Goal: Task Accomplishment & Management: Manage account settings

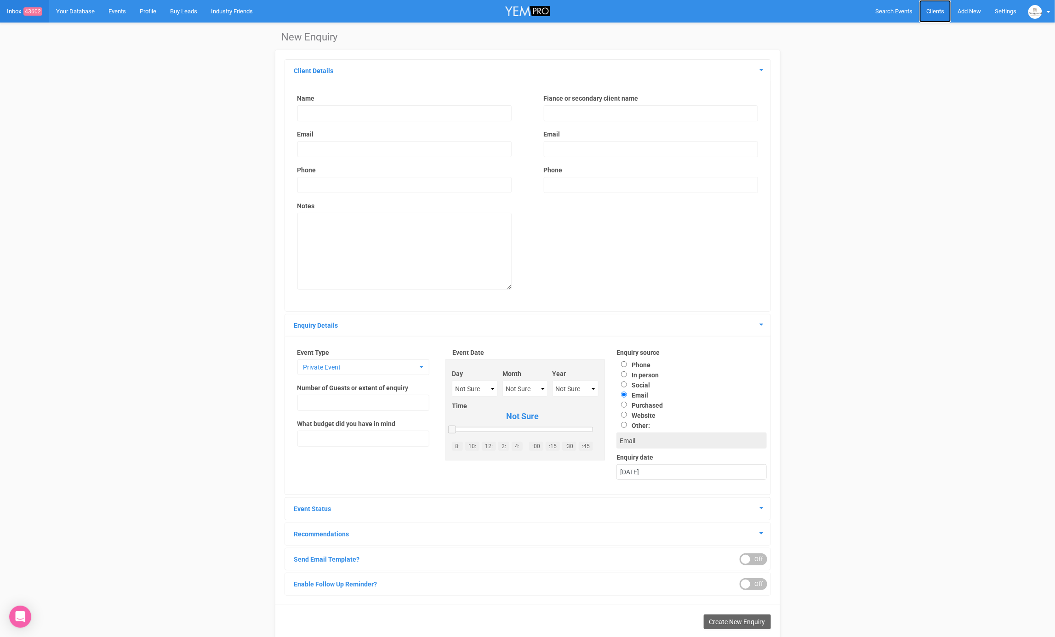
click at [939, 12] on span "Clients" at bounding box center [936, 11] width 18 height 7
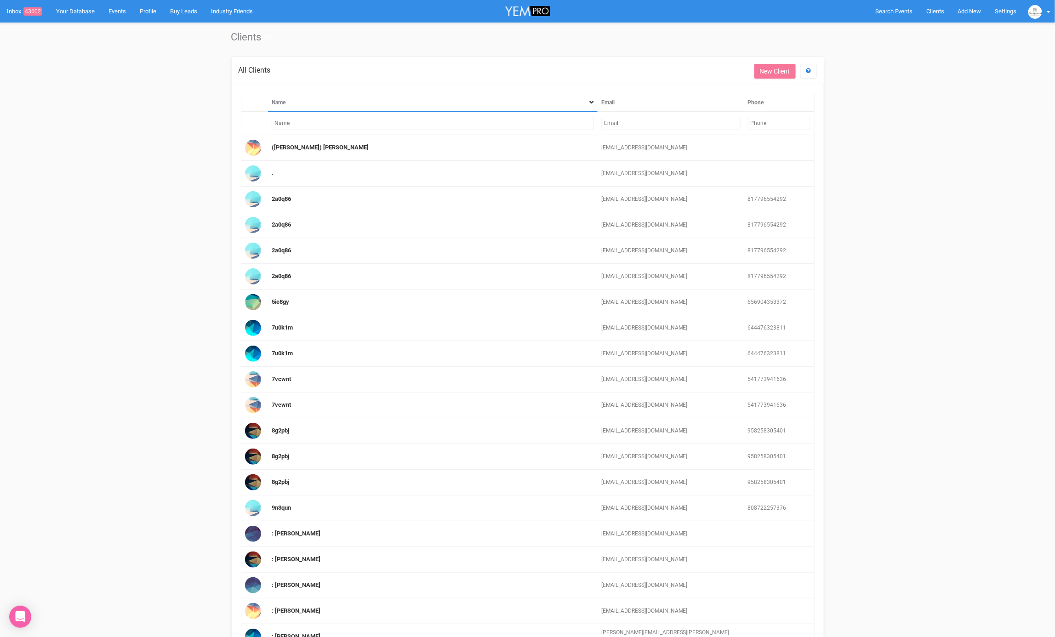
click at [623, 123] on input "text" at bounding box center [670, 123] width 139 height 13
click at [437, 120] on input "text" at bounding box center [433, 123] width 322 height 13
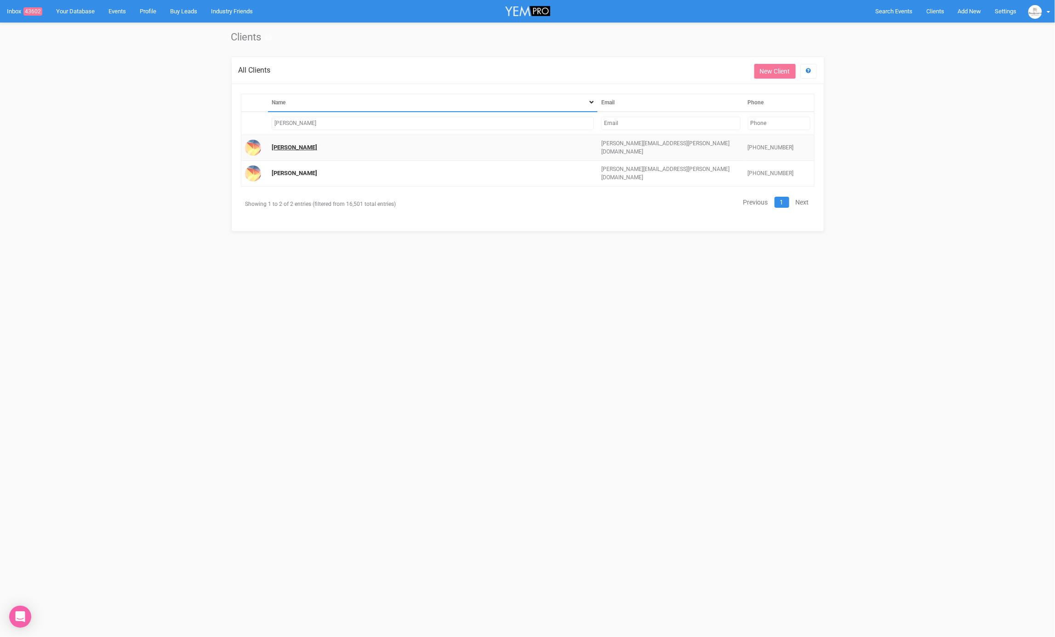
type input "[PERSON_NAME]"
click at [290, 144] on link "[PERSON_NAME]" at bounding box center [295, 147] width 46 height 7
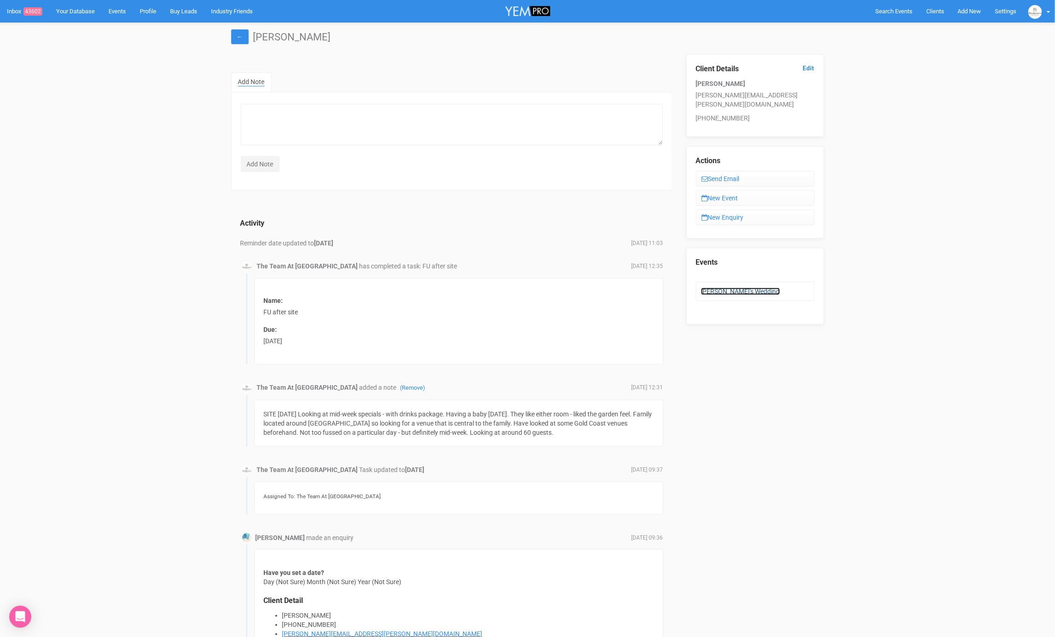
click at [738, 288] on link "[PERSON_NAME]'s Wedding" at bounding box center [740, 291] width 79 height 7
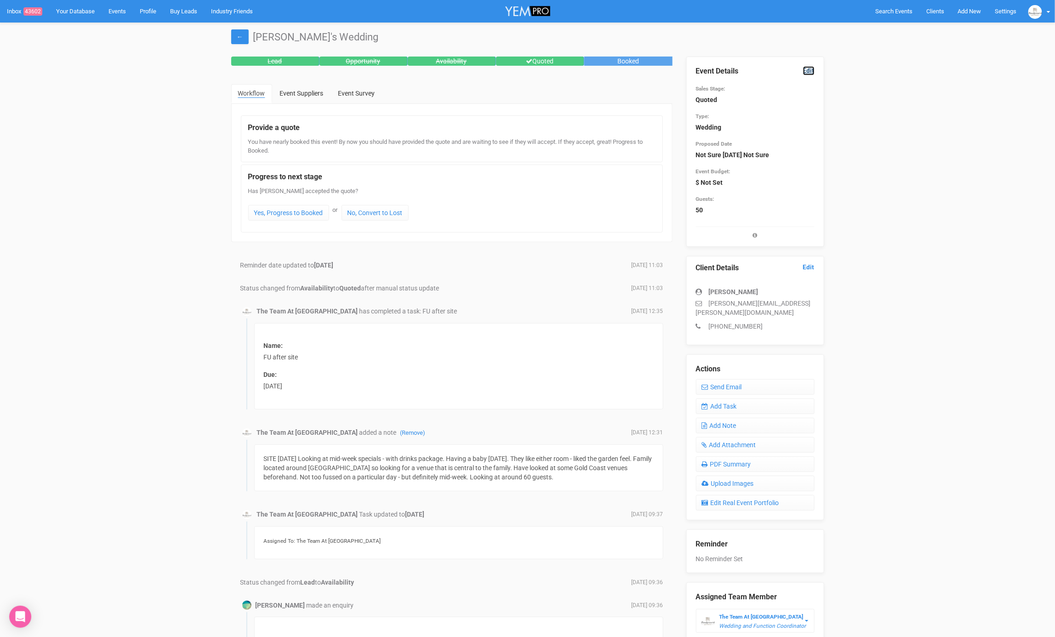
click at [806, 70] on link "Edit" at bounding box center [808, 70] width 11 height 9
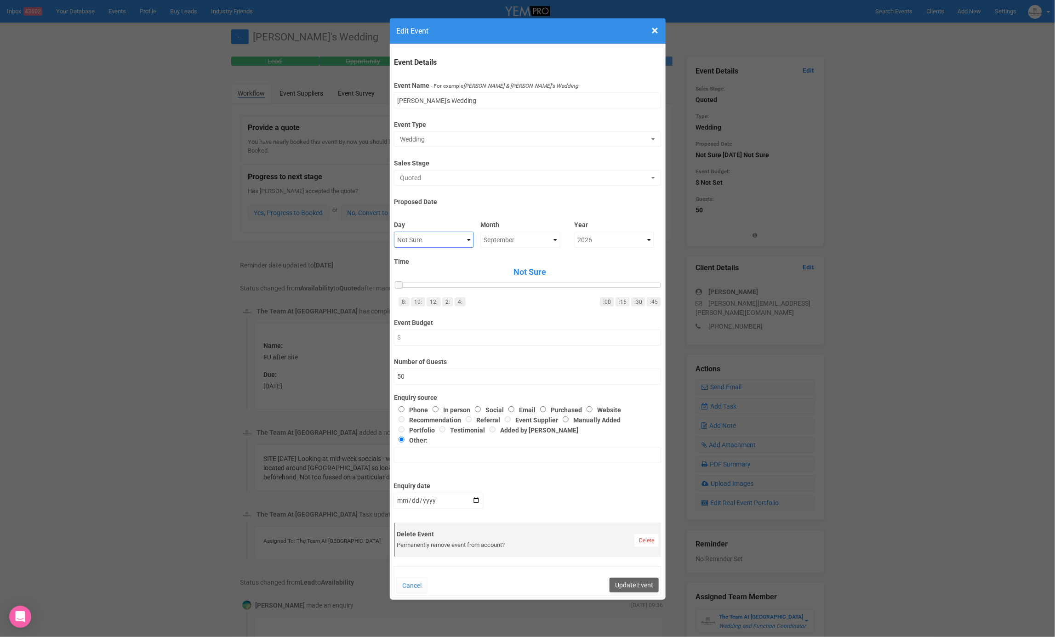
click at [458, 238] on select "Not Sure 1 2 3 4 5 6 7 8 9 10 11 12 13 14 15 16 17 18 19 20 21 22 23 24 25 26 2…" at bounding box center [434, 240] width 80 height 16
select select "17"
click at [475, 177] on span "Quoted" at bounding box center [524, 177] width 249 height 9
click at [449, 263] on link "Booked" at bounding box center [451, 260] width 110 height 16
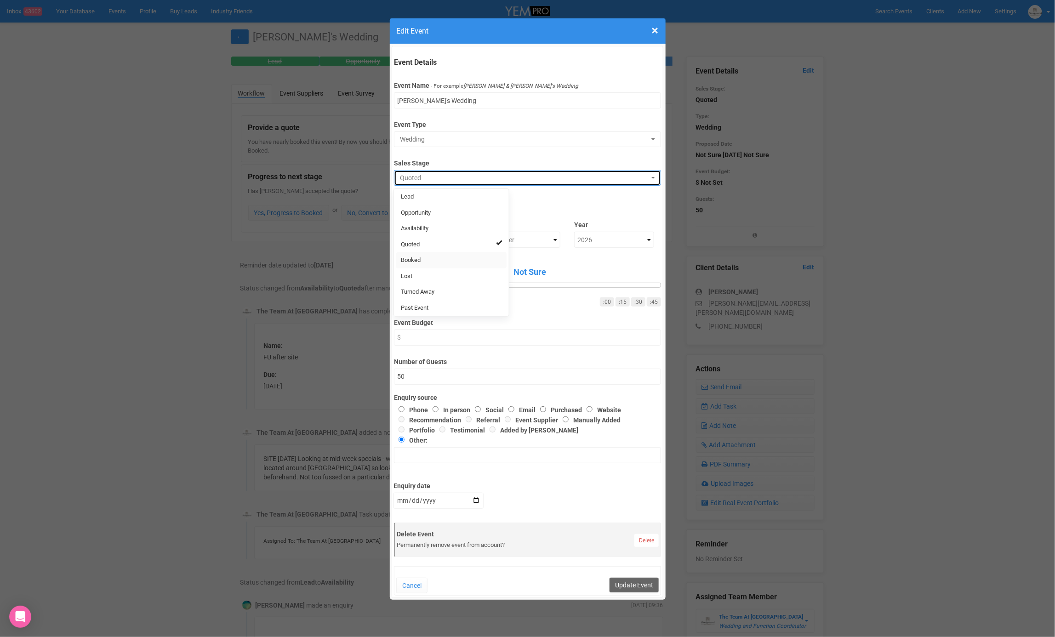
select select "2"
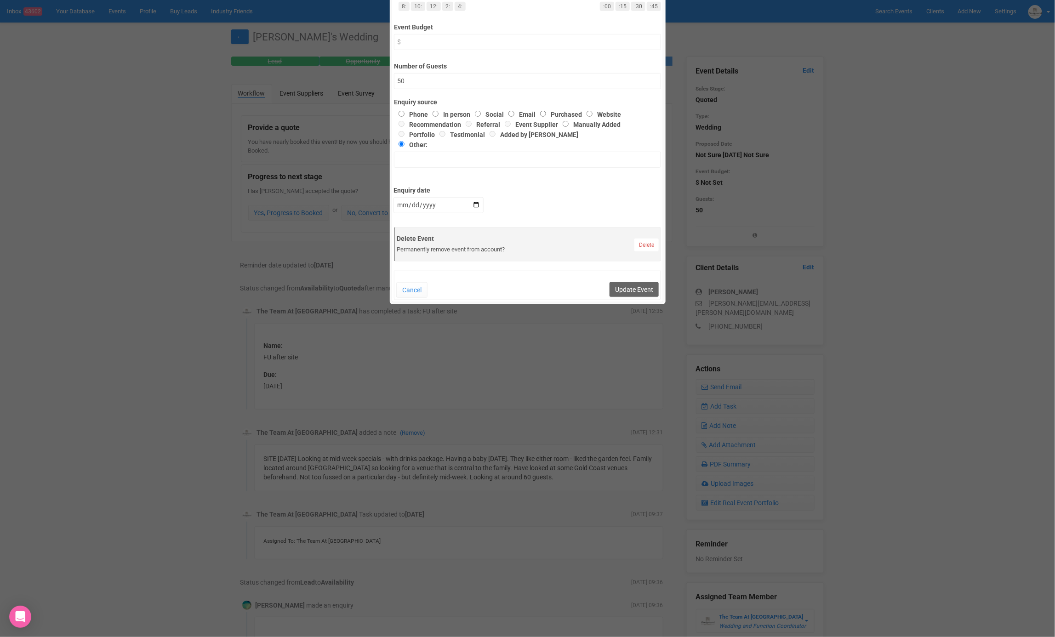
scroll to position [300, 0]
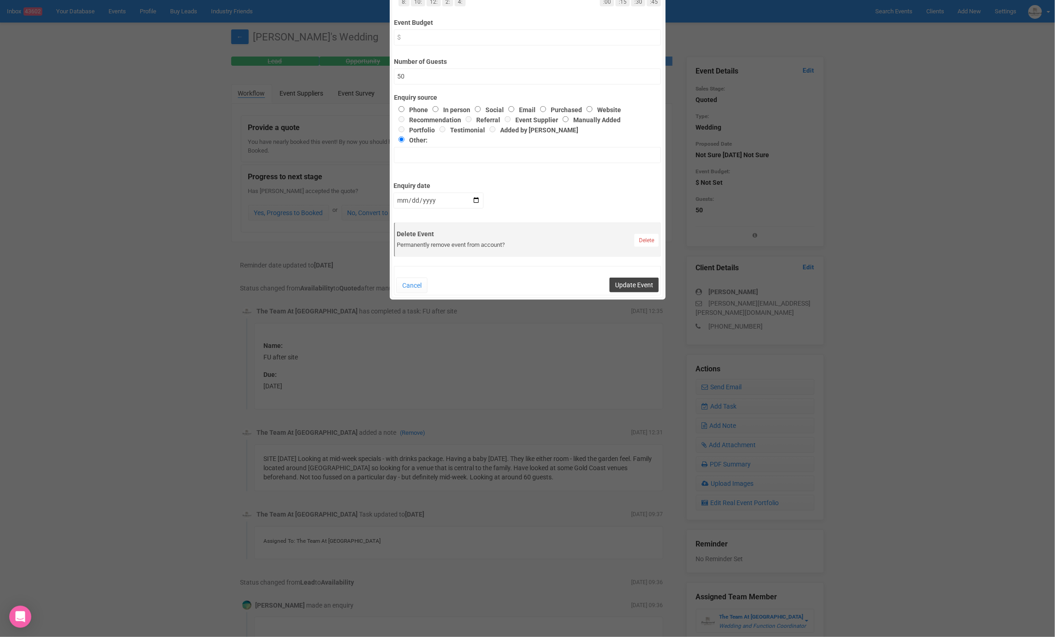
click at [635, 281] on button "Update Event" at bounding box center [634, 285] width 49 height 15
click at [633, 285] on button "Update Event" at bounding box center [634, 285] width 49 height 15
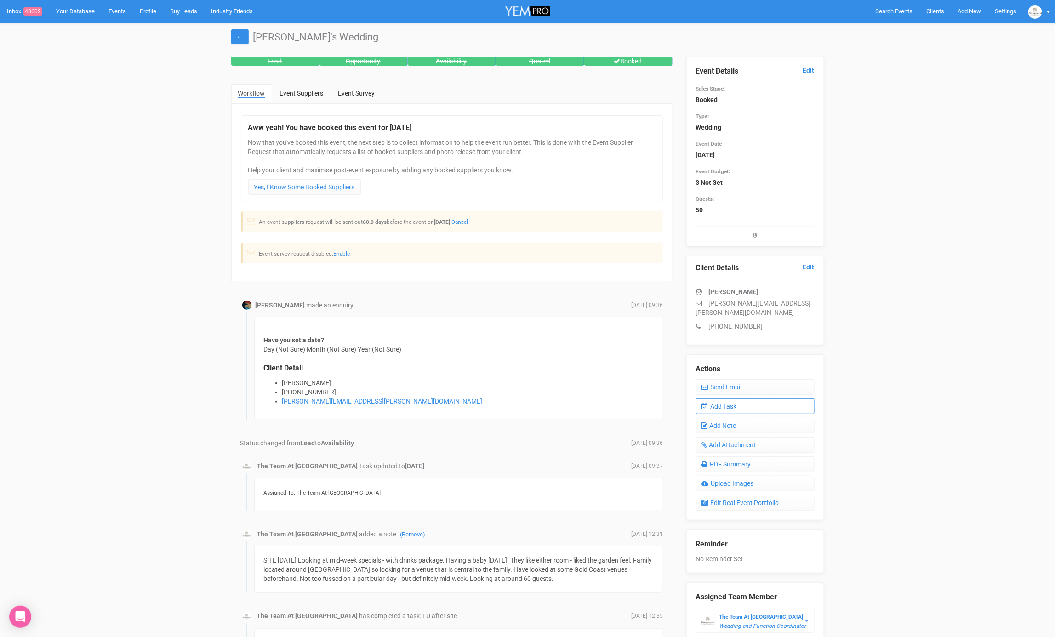
click at [729, 399] on link "Add Task" at bounding box center [755, 407] width 119 height 16
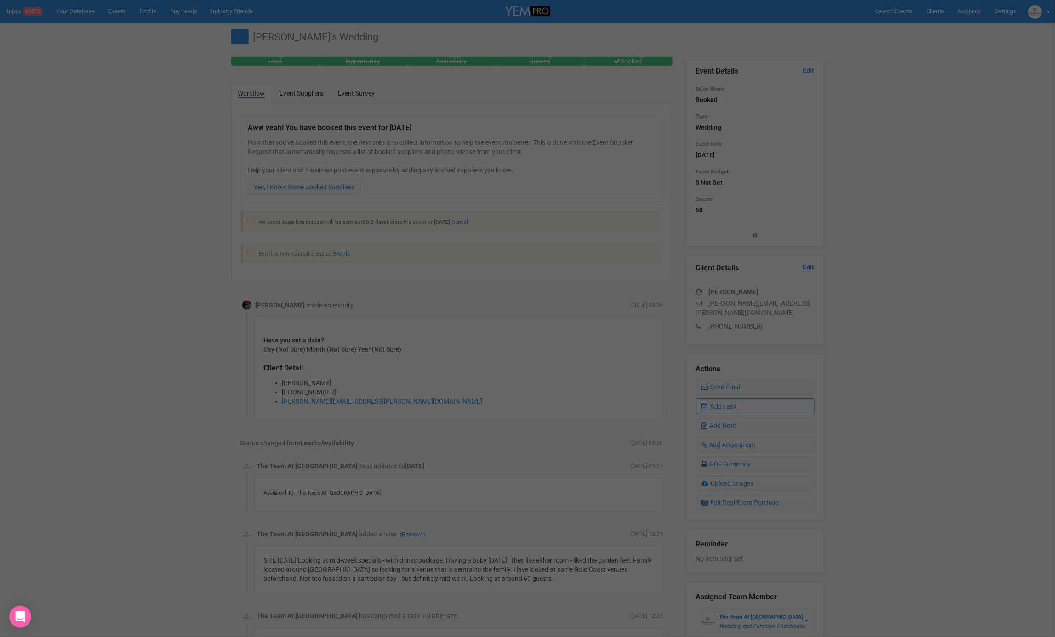
scroll to position [0, 0]
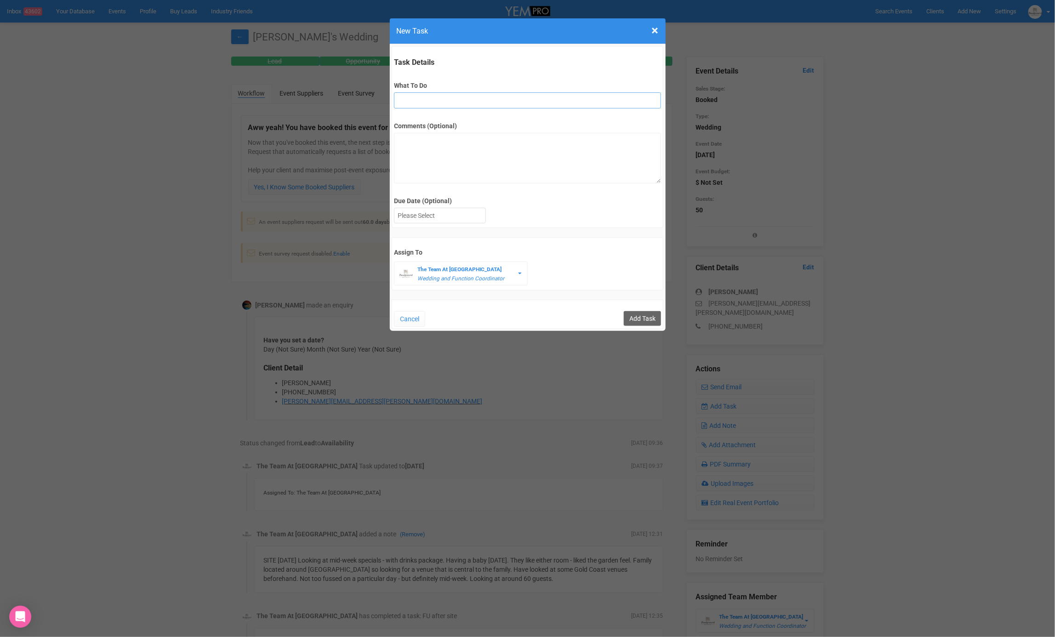
click at [499, 94] on input "What To Do" at bounding box center [527, 100] width 267 height 16
type input "Runsheet appointment + link"
click at [419, 217] on div at bounding box center [440, 215] width 91 height 15
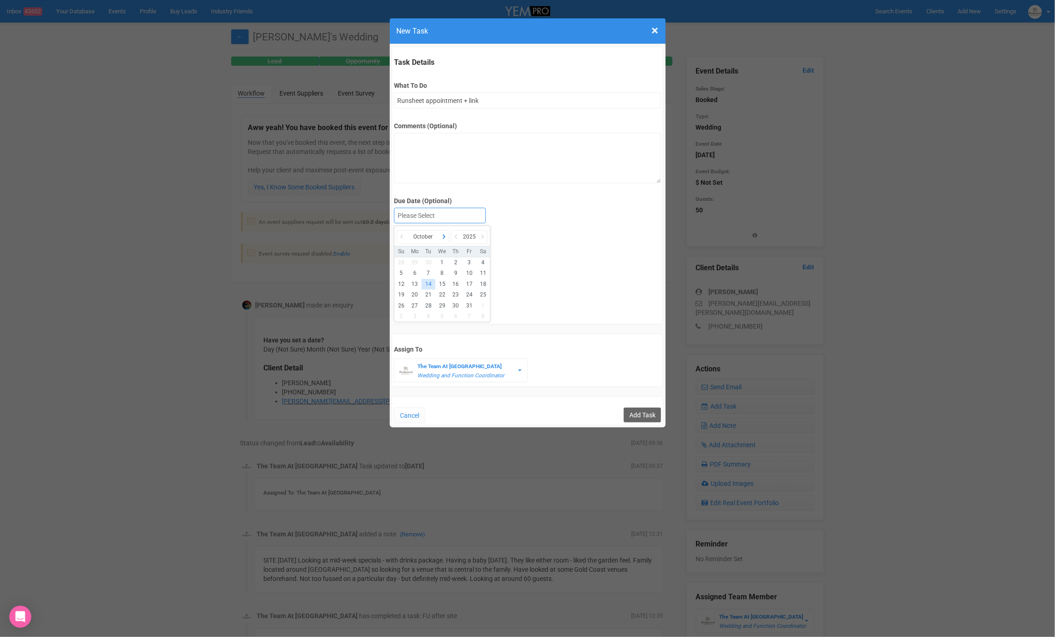
click at [445, 239] on icon at bounding box center [444, 236] width 9 height 13
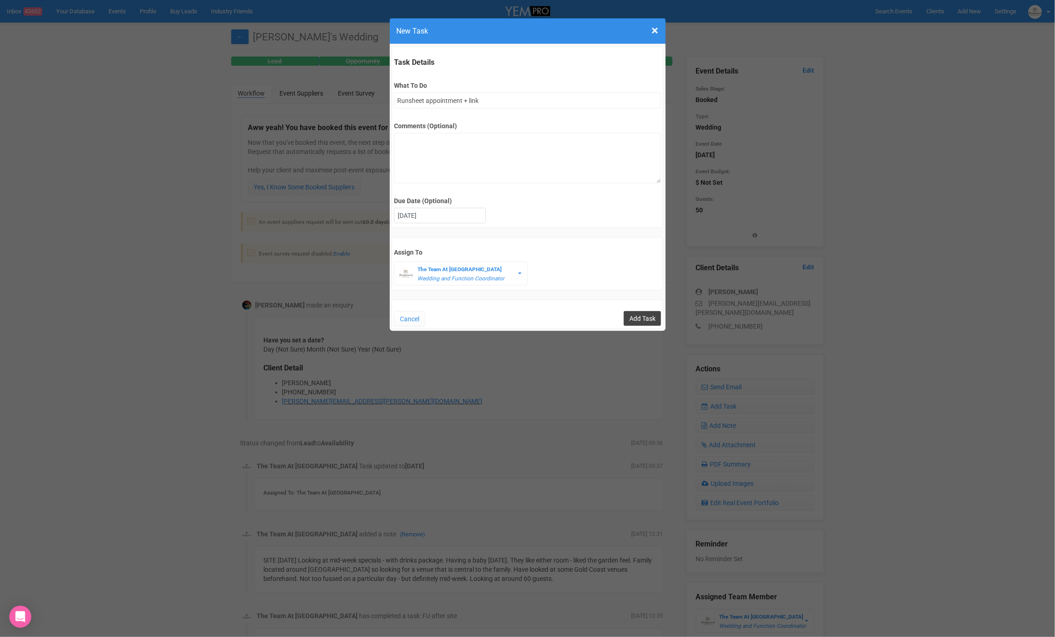
click at [650, 319] on input "Add Task" at bounding box center [642, 318] width 37 height 15
type input "Save"
